Goal: Check status: Check status

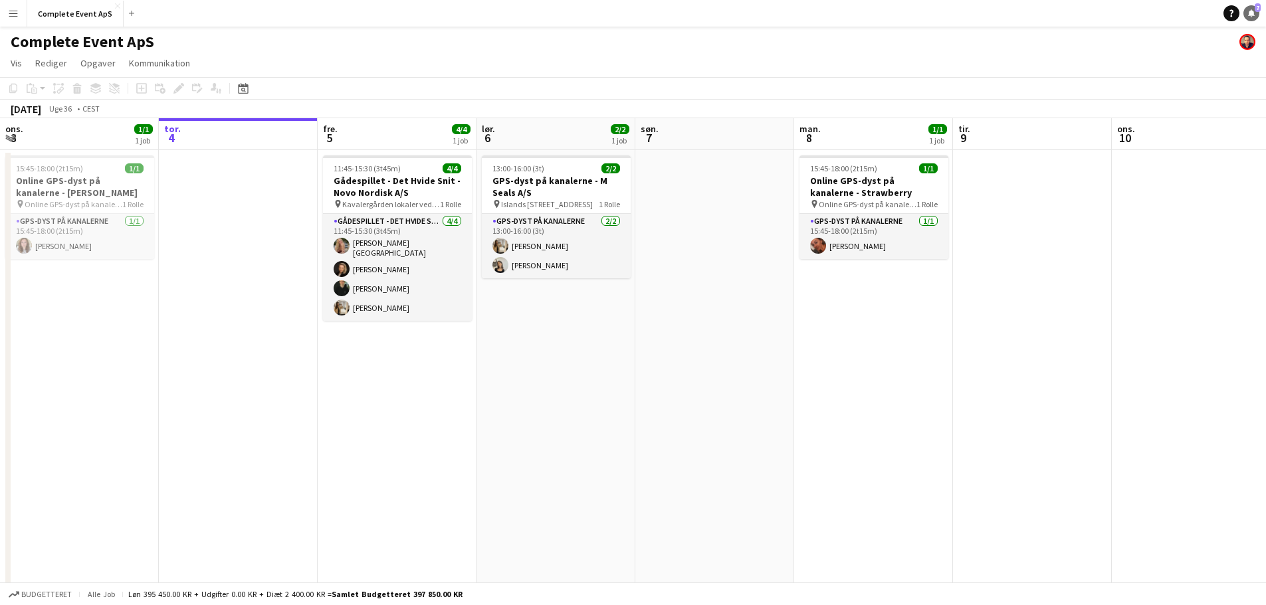
click at [1251, 13] on icon at bounding box center [1251, 12] width 7 height 7
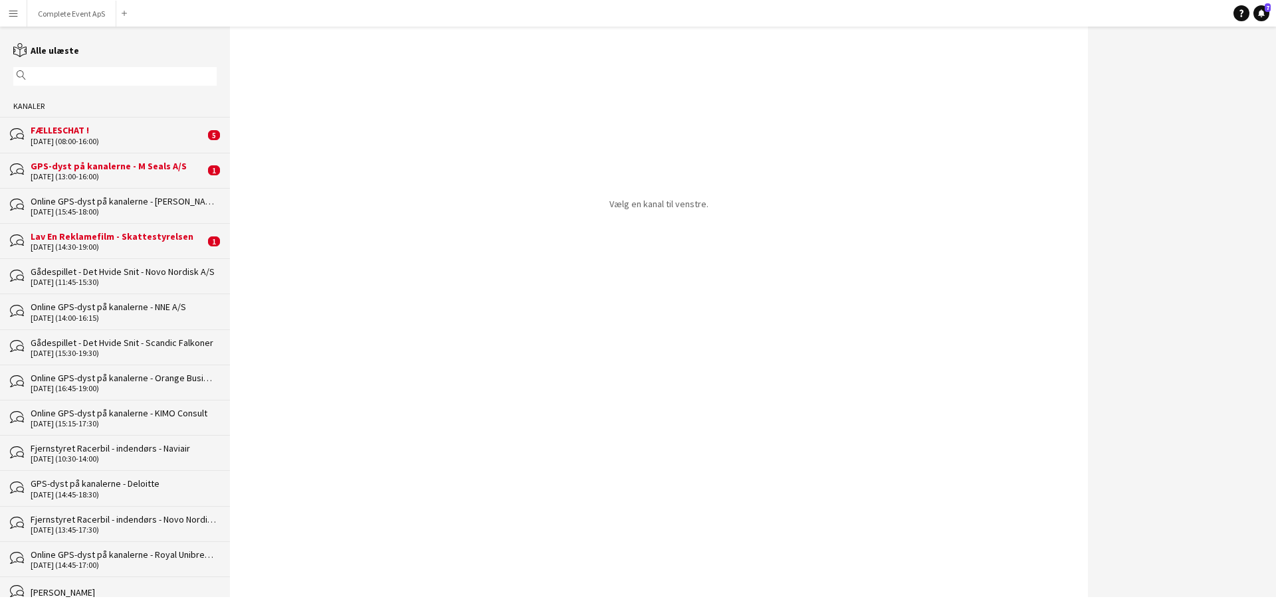
click at [115, 240] on div "Lav En Reklamefilm - Skattestyrelsen" at bounding box center [118, 237] width 174 height 12
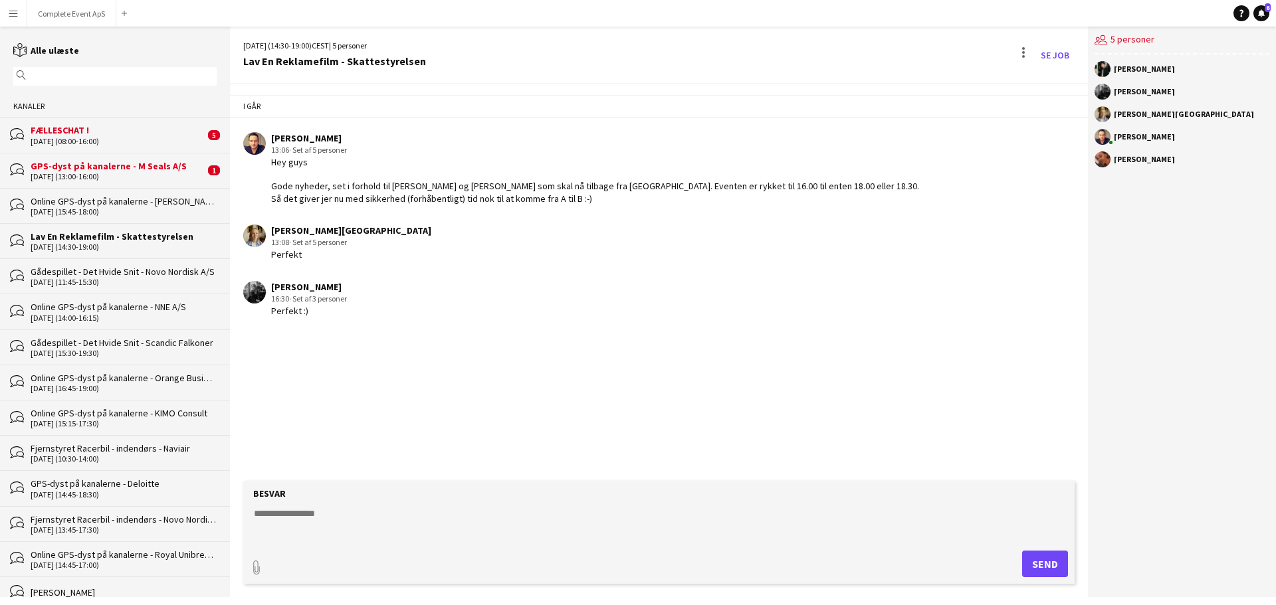
click at [132, 161] on div "GPS-dyst på kanalerne - M Seals A/S" at bounding box center [118, 166] width 174 height 12
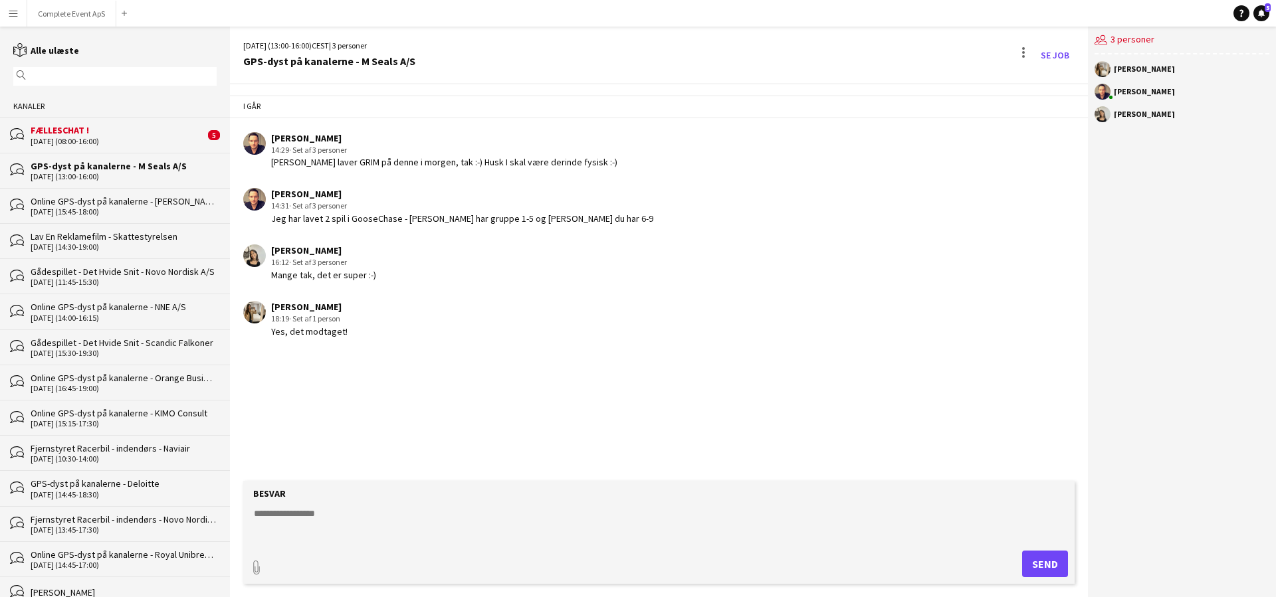
click at [152, 133] on div "FÆLLESCHAT !" at bounding box center [118, 130] width 174 height 12
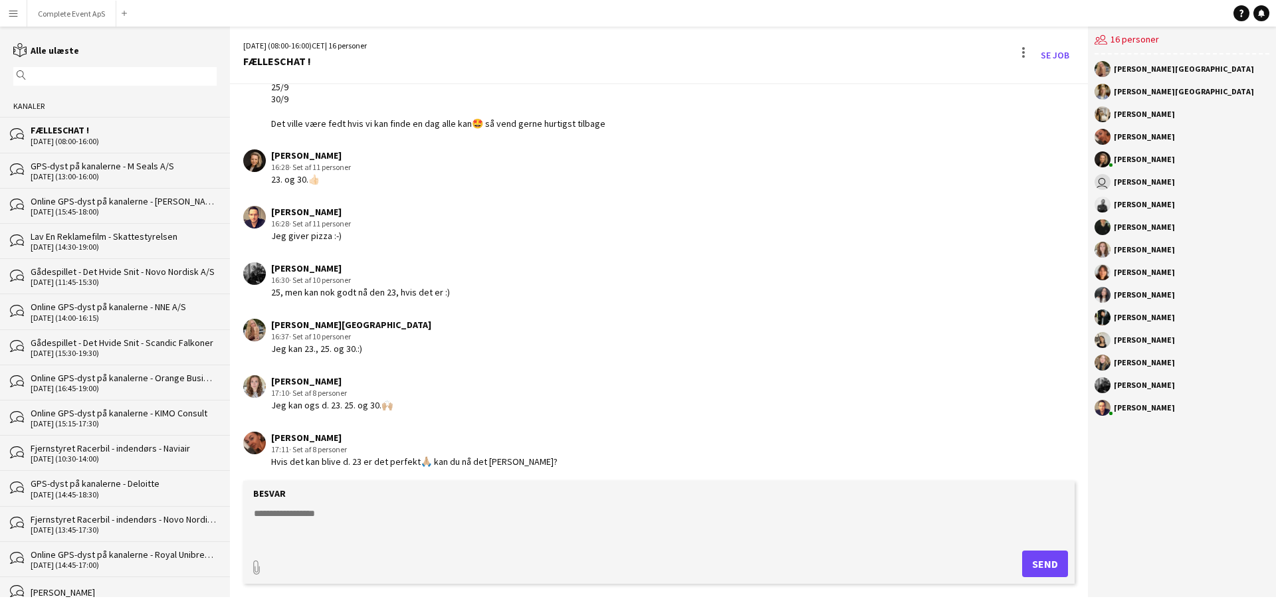
scroll to position [1621, 0]
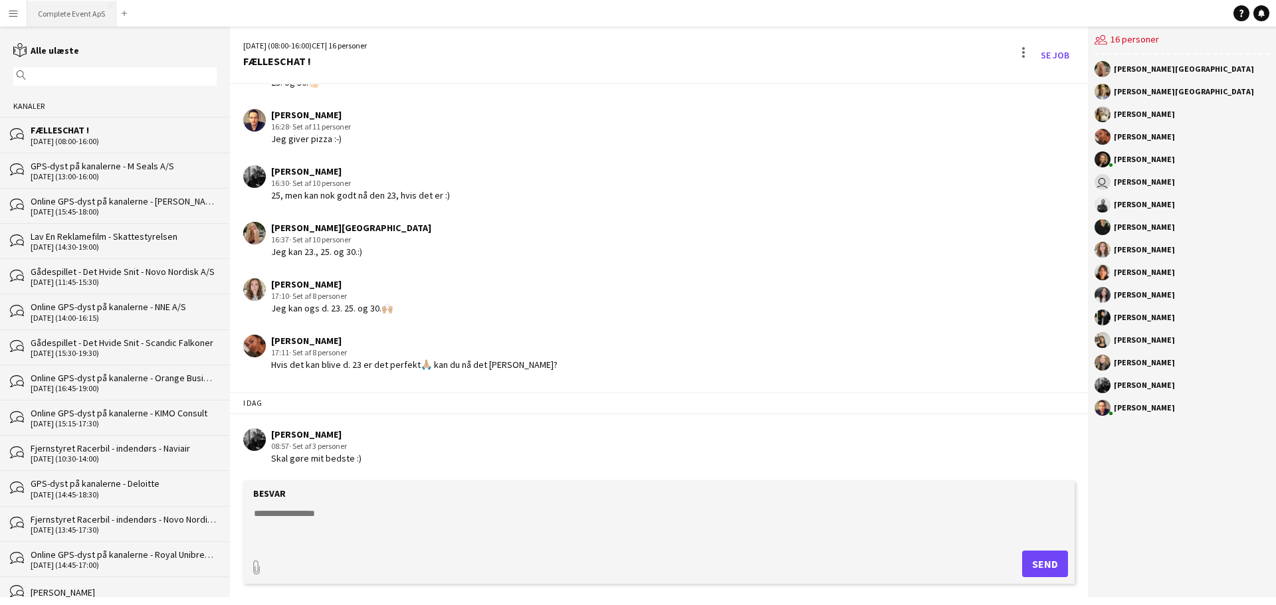
click at [71, 11] on button "Complete Event ApS Luk" at bounding box center [71, 14] width 89 height 26
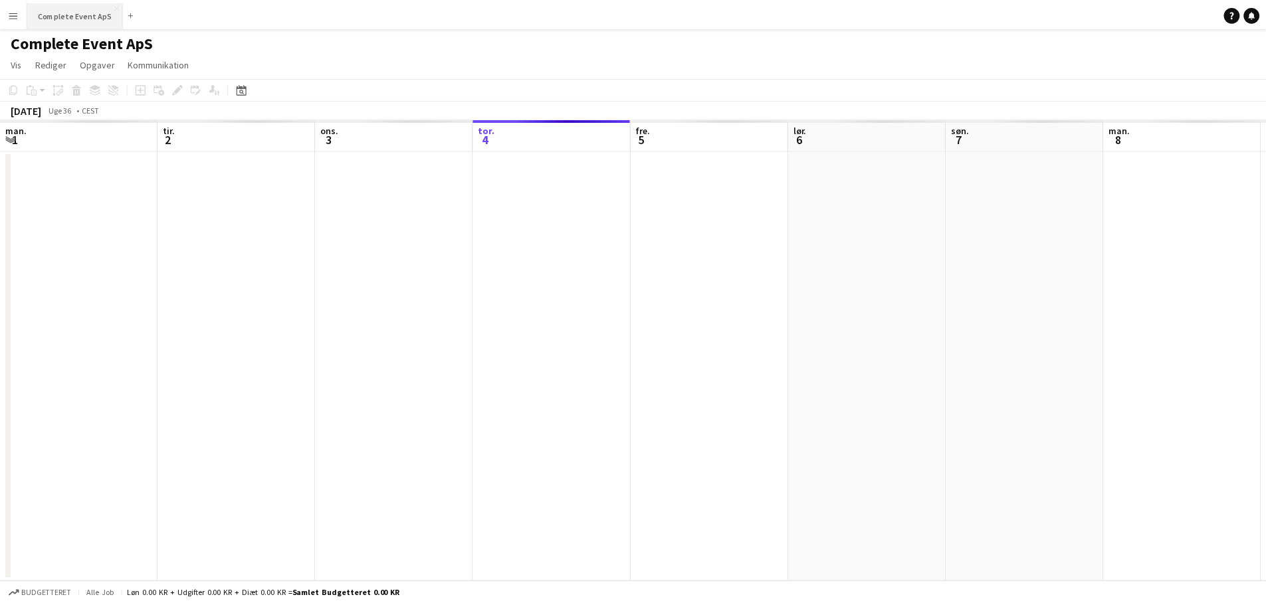
scroll to position [0, 318]
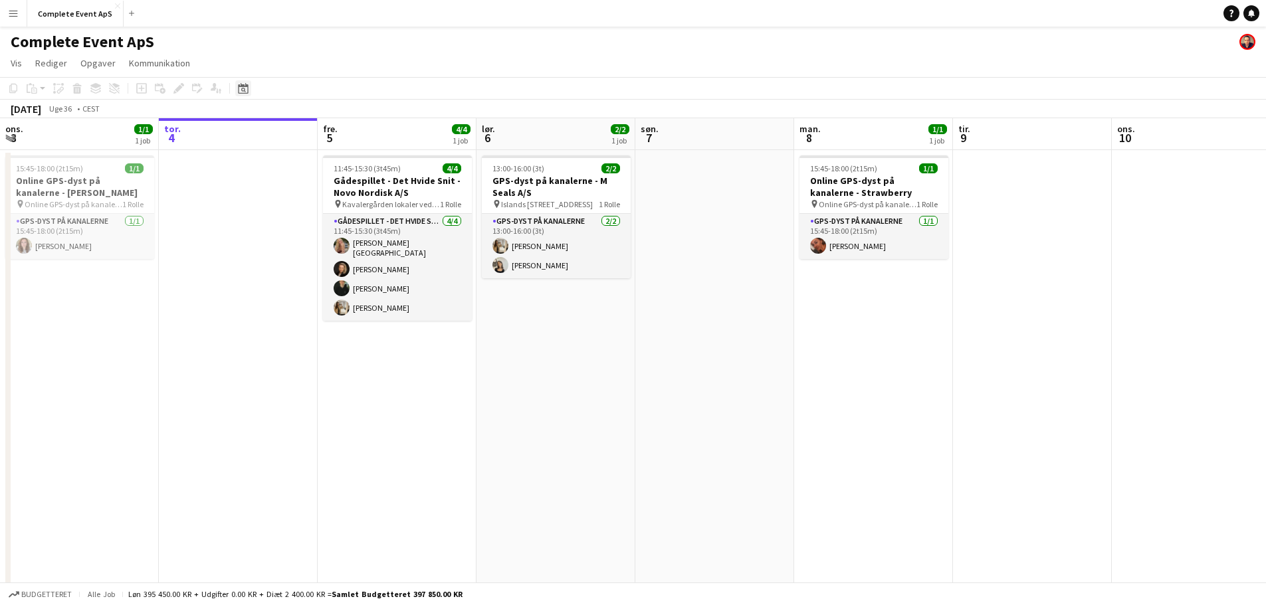
click at [243, 84] on icon "Datovælger" at bounding box center [243, 88] width 11 height 11
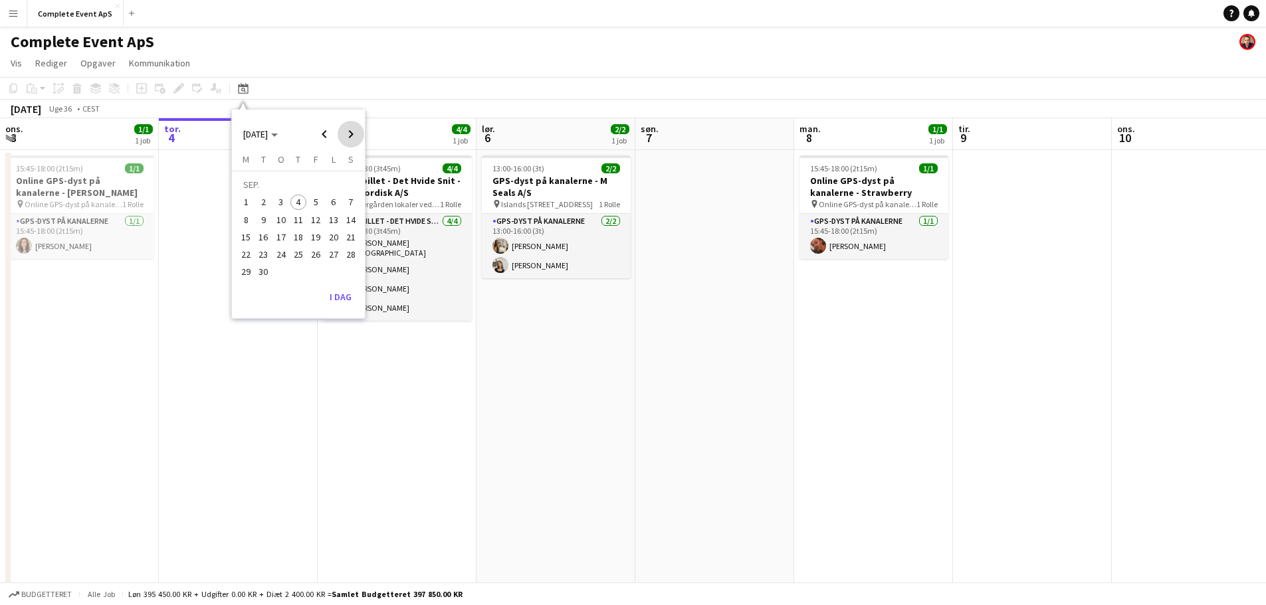
click at [352, 138] on span "Next month" at bounding box center [351, 134] width 27 height 27
click at [278, 199] on span "1" at bounding box center [281, 203] width 16 height 16
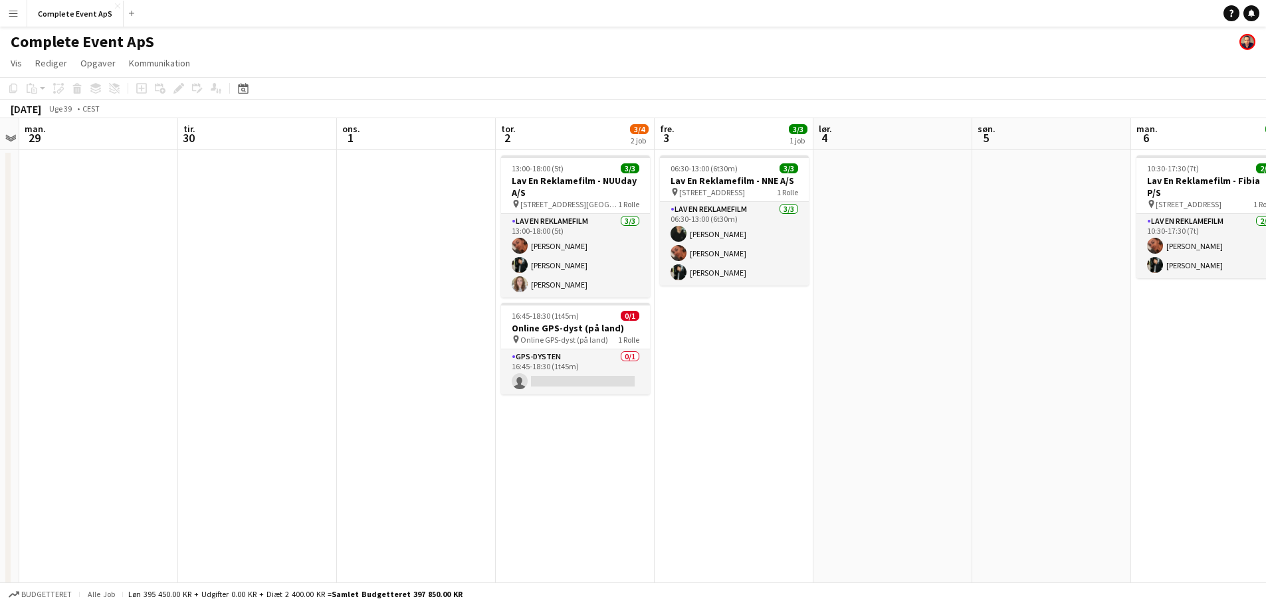
click at [438, 238] on app-date-cell at bounding box center [416, 431] width 159 height 563
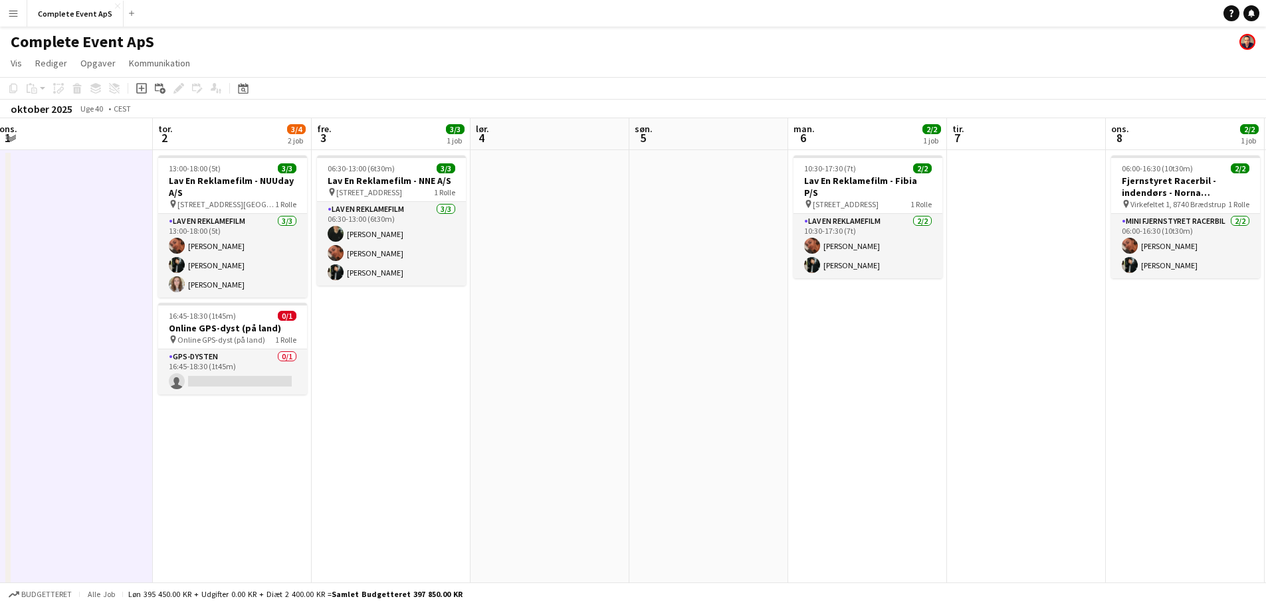
scroll to position [0, 302]
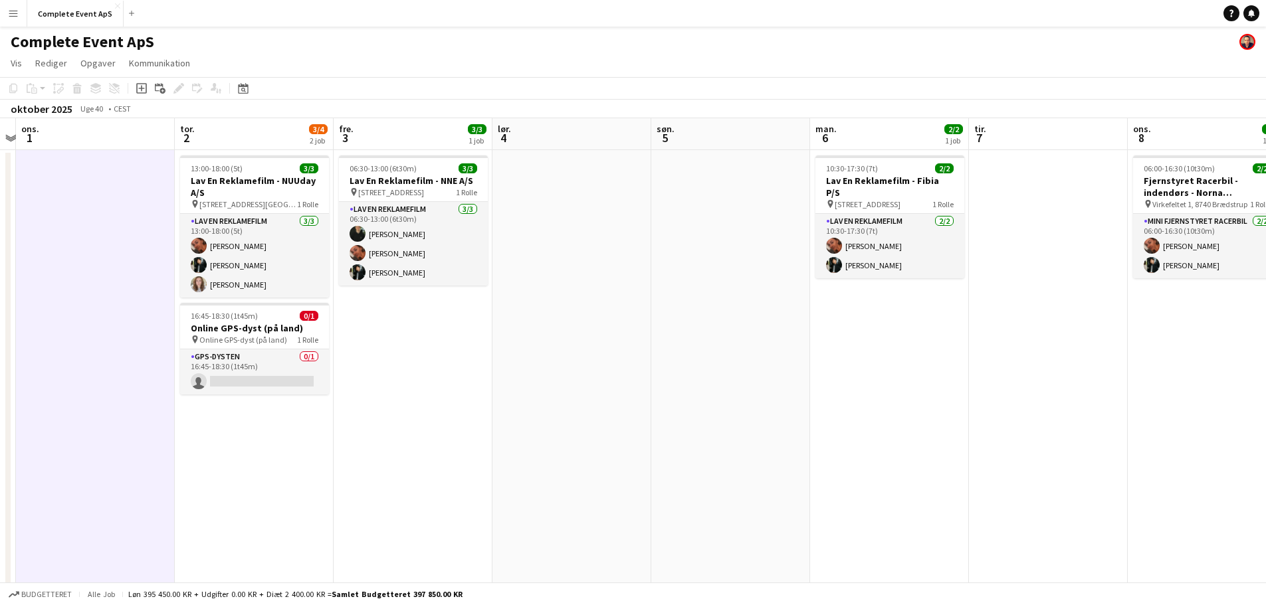
drag, startPoint x: 1081, startPoint y: 334, endPoint x: 772, endPoint y: 389, distance: 313.1
click at [772, 389] on app-calendar-viewport "man. 29 tir. 30 ons. 1 tor. 2 3/4 2 job fre. 3 3/3 1 job lør. 4 søn. 5 man. 6 2…" at bounding box center [633, 415] width 1266 height 595
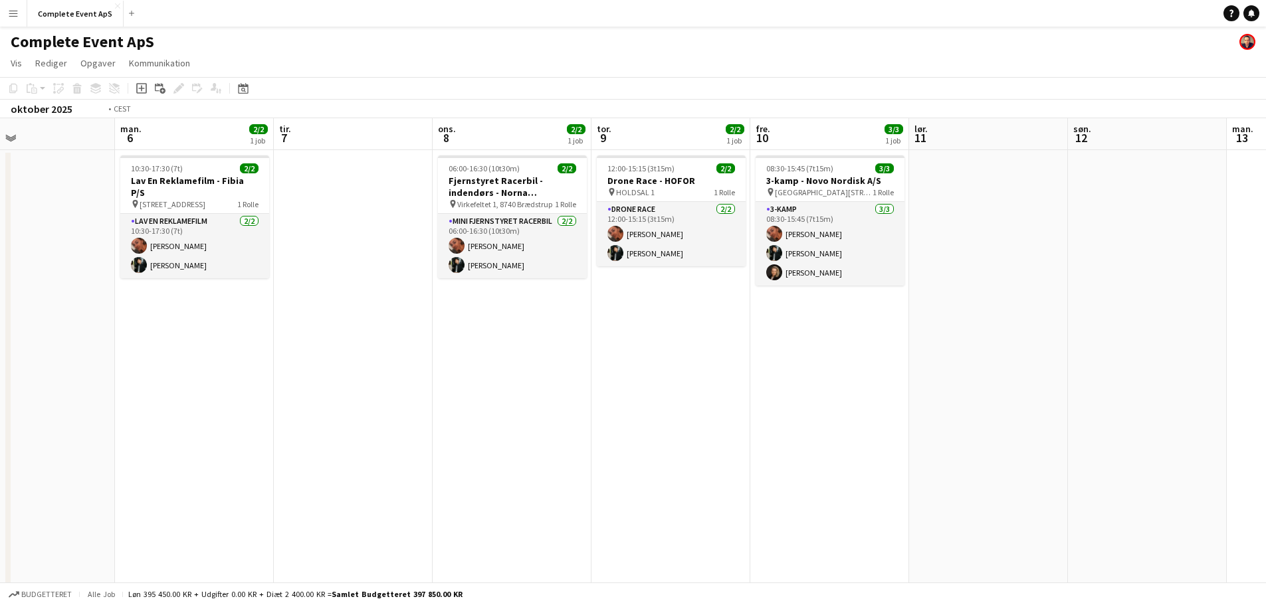
scroll to position [0, 280]
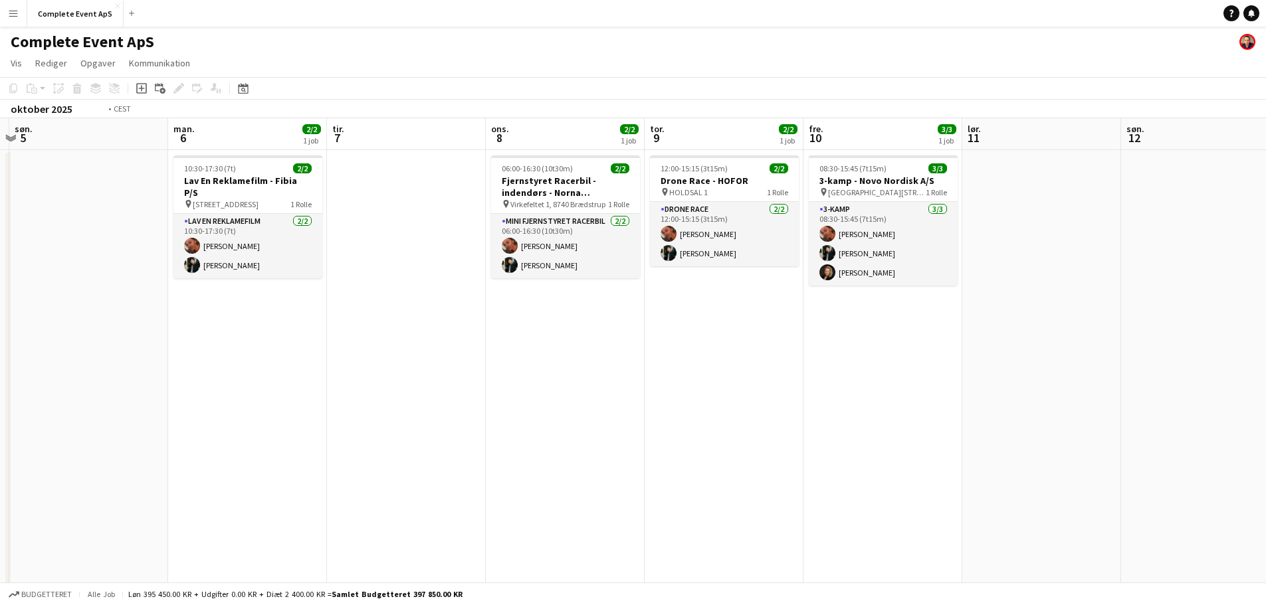
drag, startPoint x: 993, startPoint y: 436, endPoint x: 1237, endPoint y: 406, distance: 245.7
click at [1229, 407] on app-calendar-viewport "fre. 3 3/3 1 job lør. 4 søn. 5 man. 6 2/2 1 job tir. 7 ons. 8 2/2 1 job tor. 9 …" at bounding box center [633, 415] width 1266 height 595
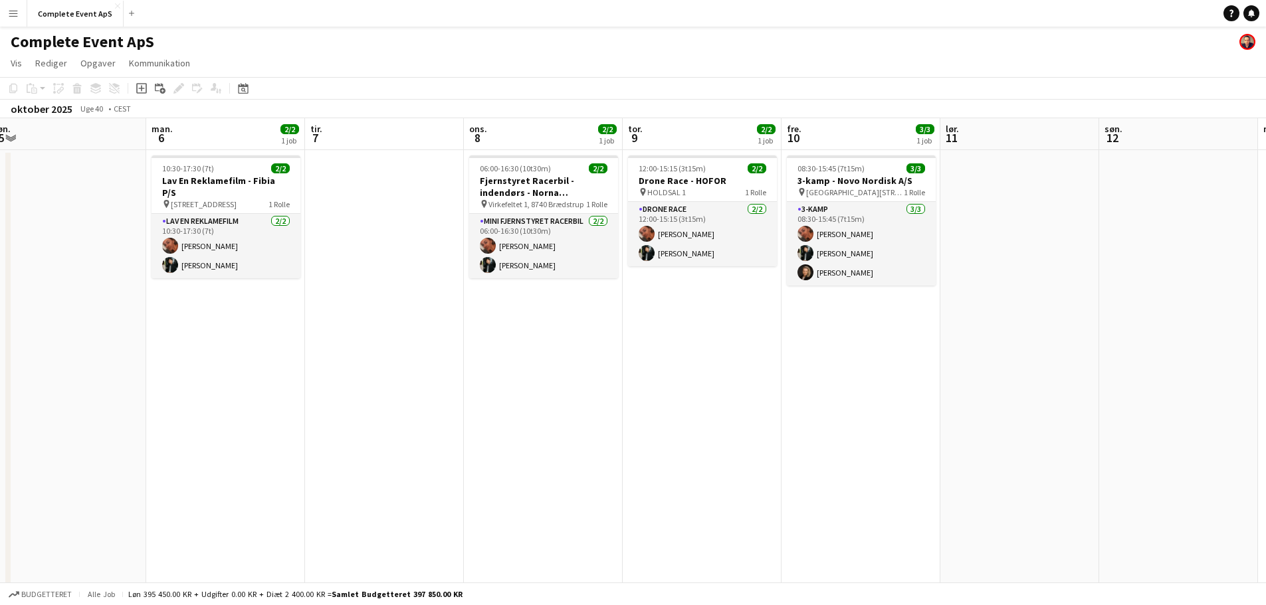
scroll to position [0, 496]
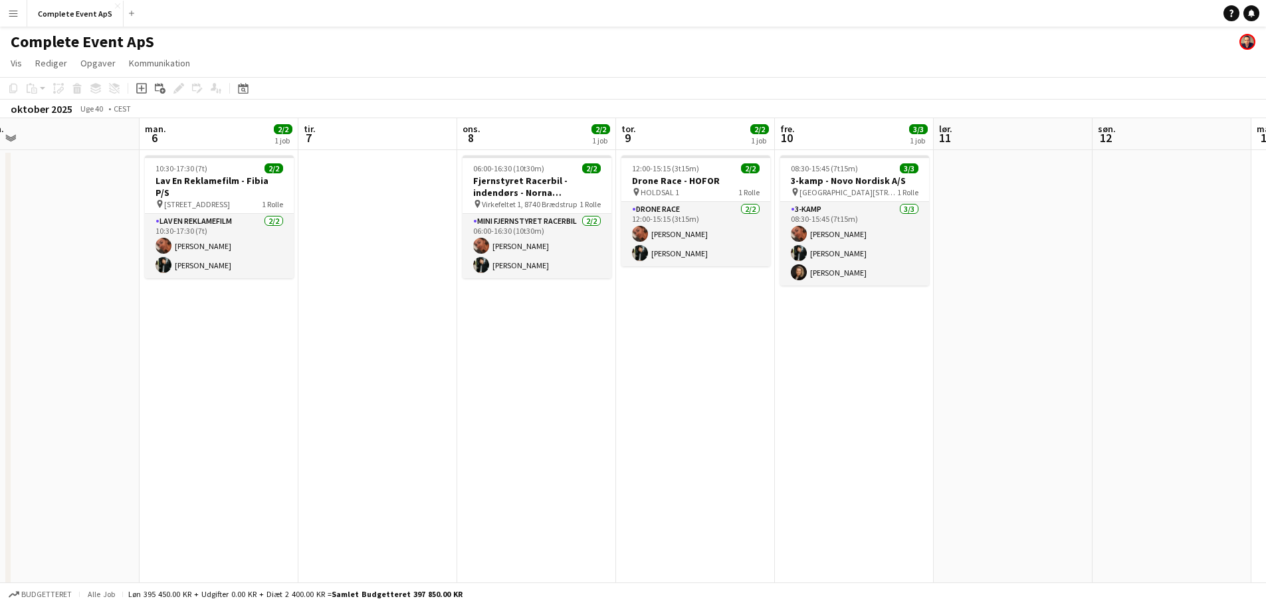
drag, startPoint x: 869, startPoint y: 403, endPoint x: 18, endPoint y: 337, distance: 853.2
click at [18, 337] on app-calendar-viewport "tor. 2 3/4 2 job fre. 3 3/3 1 job lør. 4 søn. 5 man. 6 2/2 1 job tir. 7 ons. 8 …" at bounding box center [633, 415] width 1266 height 595
click at [241, 92] on icon "Datovælger" at bounding box center [243, 88] width 11 height 11
click at [355, 134] on span "Next month" at bounding box center [351, 134] width 27 height 27
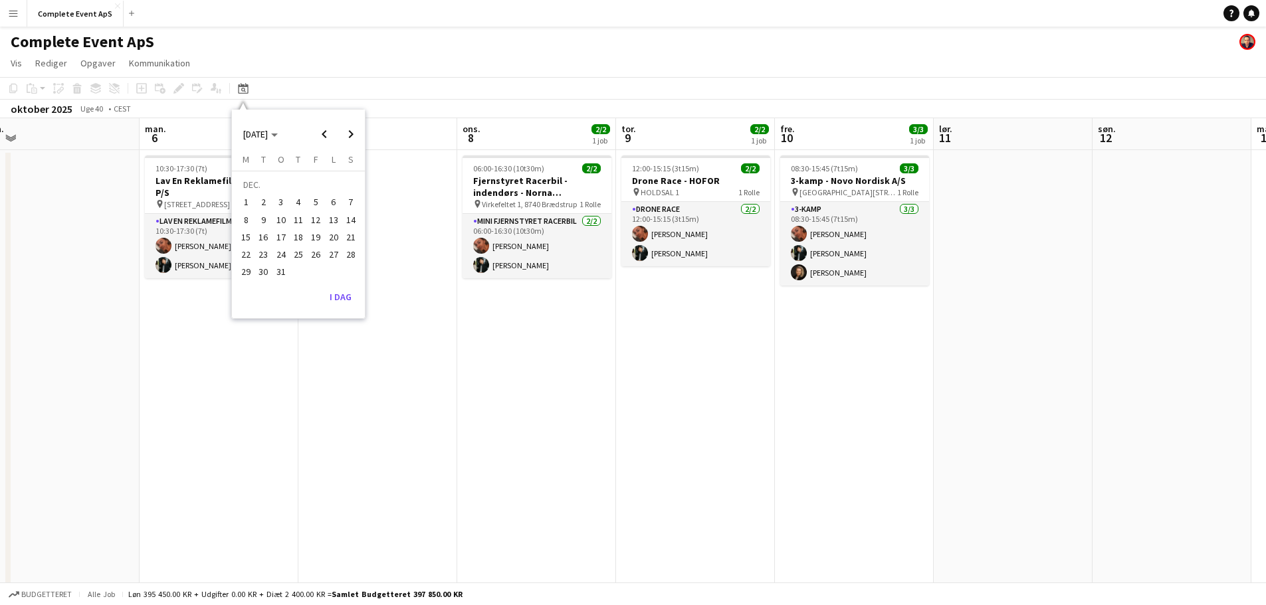
click at [316, 203] on span "5" at bounding box center [316, 203] width 16 height 16
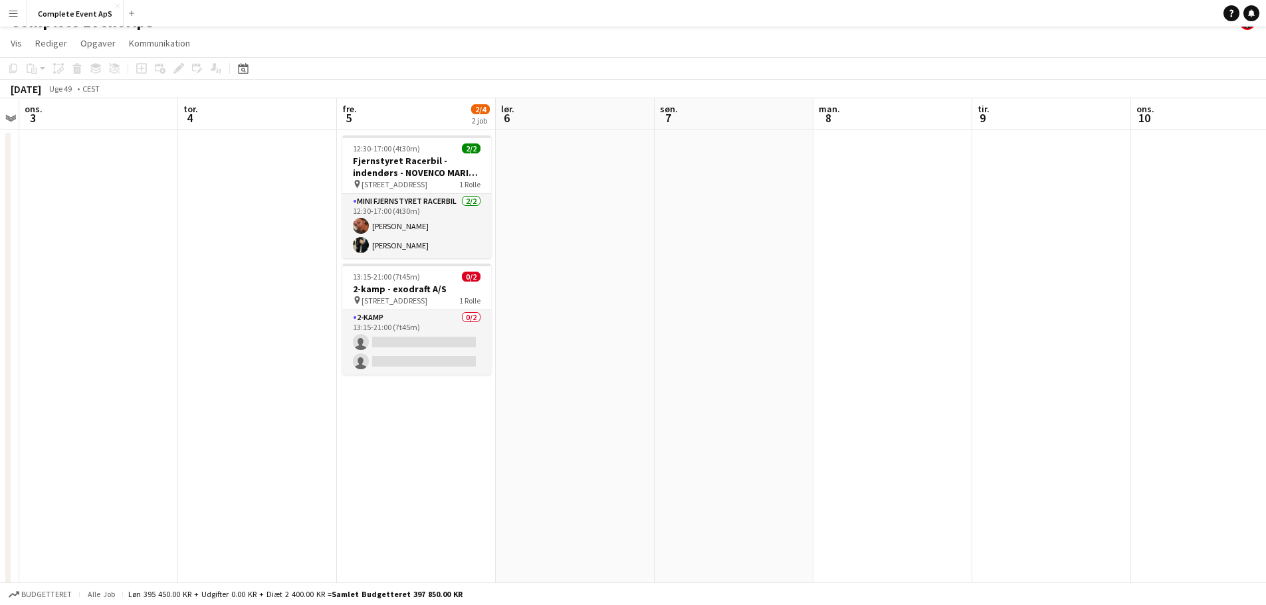
scroll to position [0, 0]
